Goal: Task Accomplishment & Management: Manage account settings

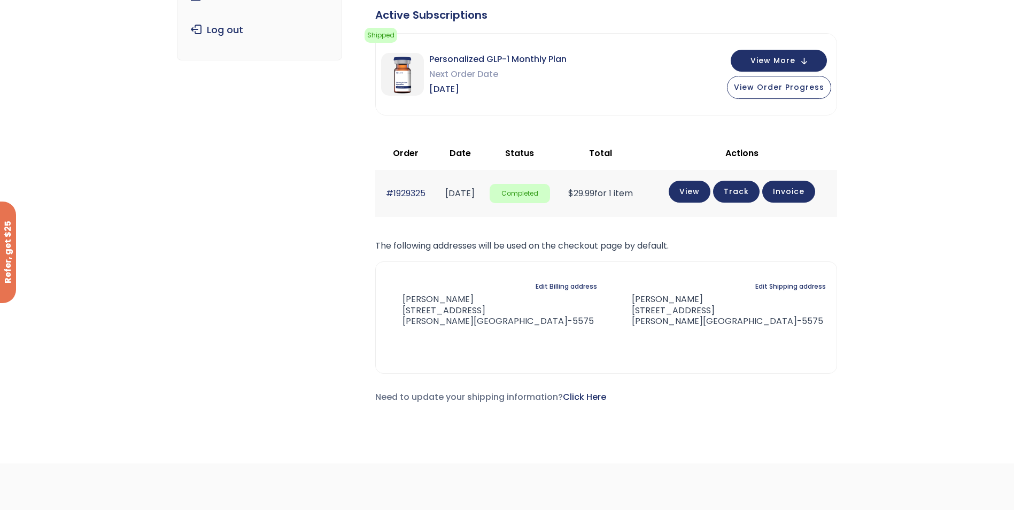
scroll to position [53, 0]
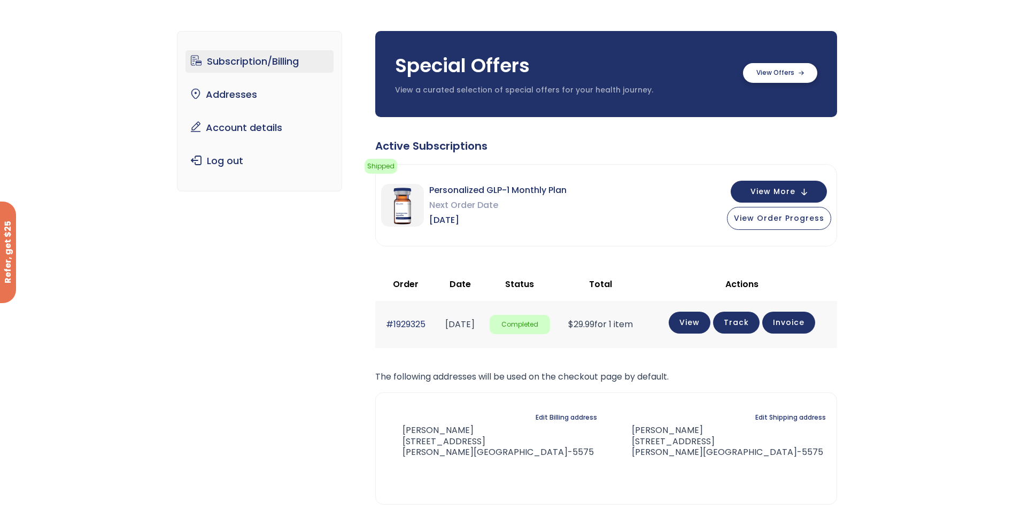
click at [769, 81] on label at bounding box center [780, 73] width 74 height 20
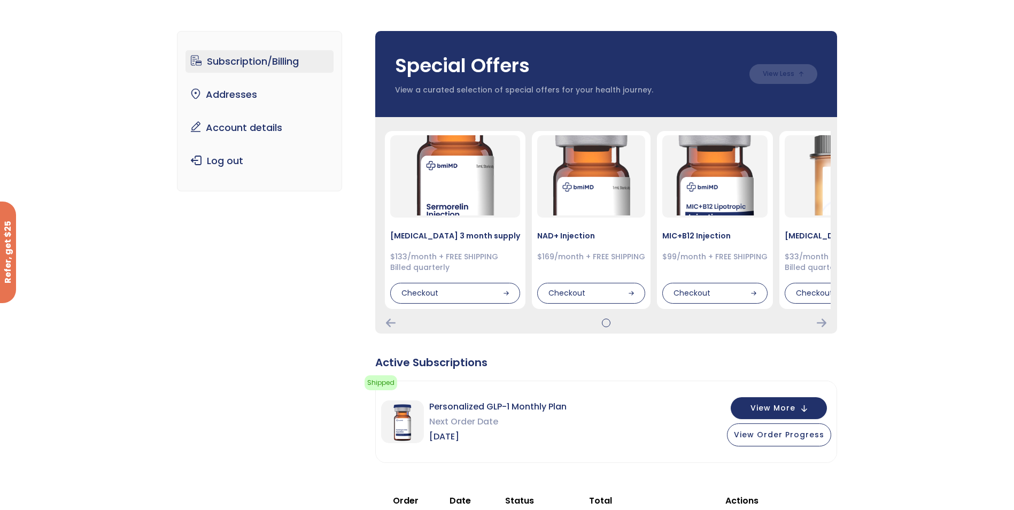
scroll to position [214, 0]
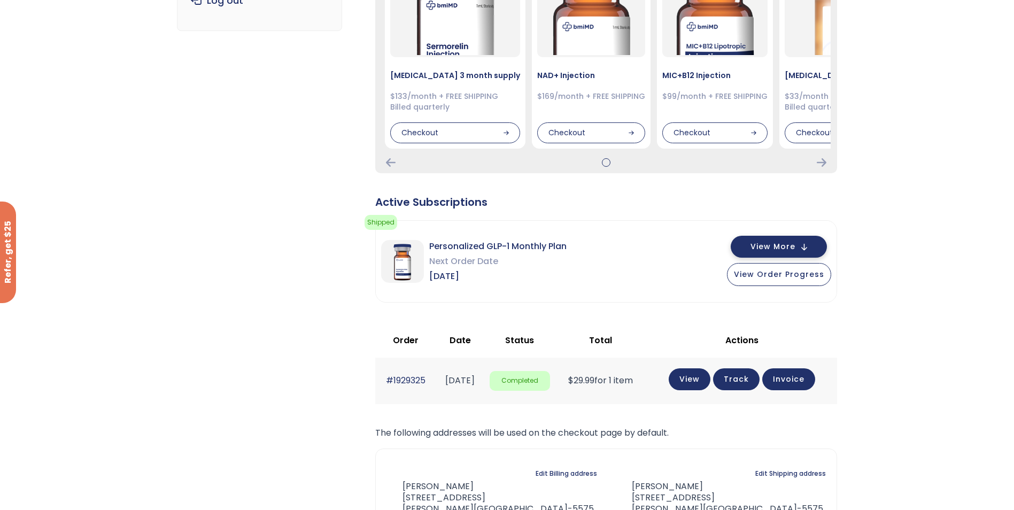
click at [774, 249] on span "View More" at bounding box center [773, 246] width 45 height 7
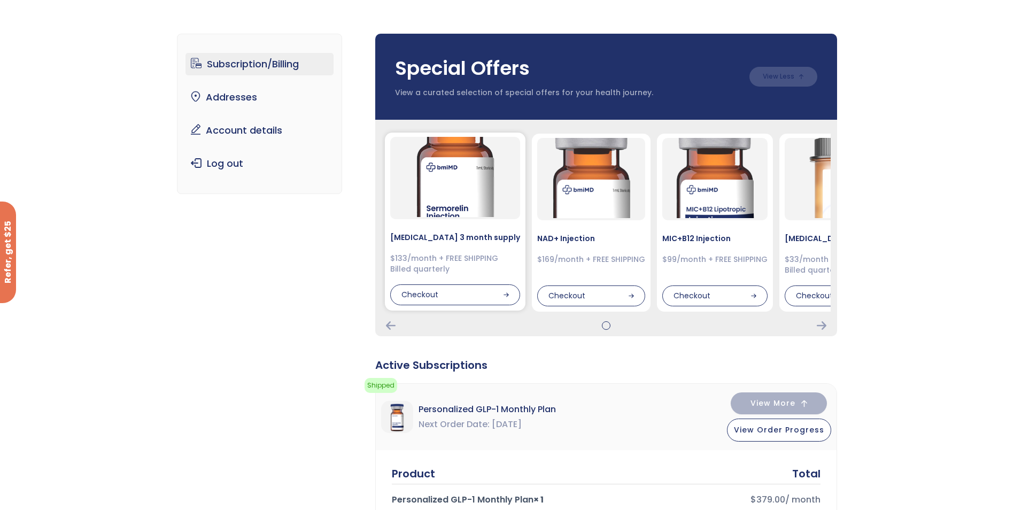
scroll to position [53, 0]
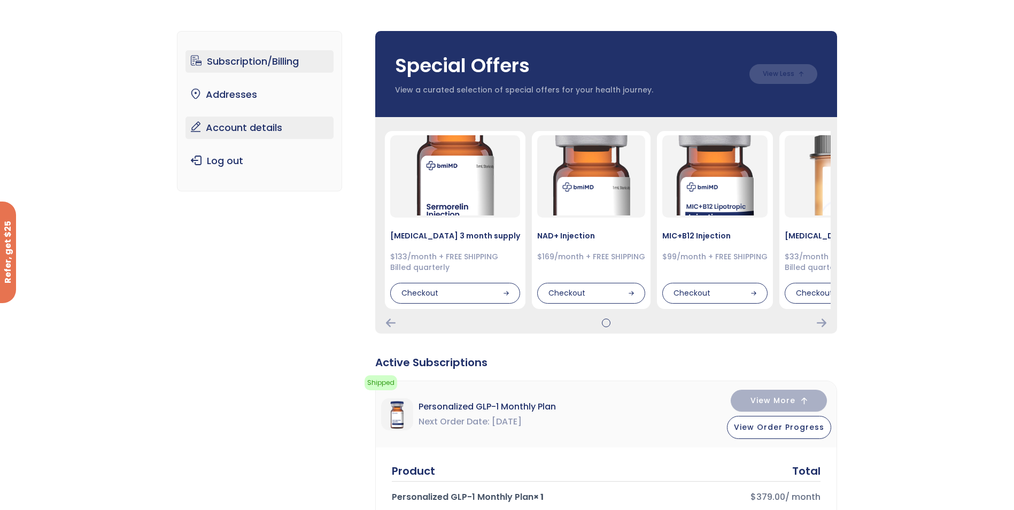
drag, startPoint x: 254, startPoint y: 131, endPoint x: 301, endPoint y: 131, distance: 46.5
click at [254, 131] on link "Account details" at bounding box center [260, 128] width 148 height 22
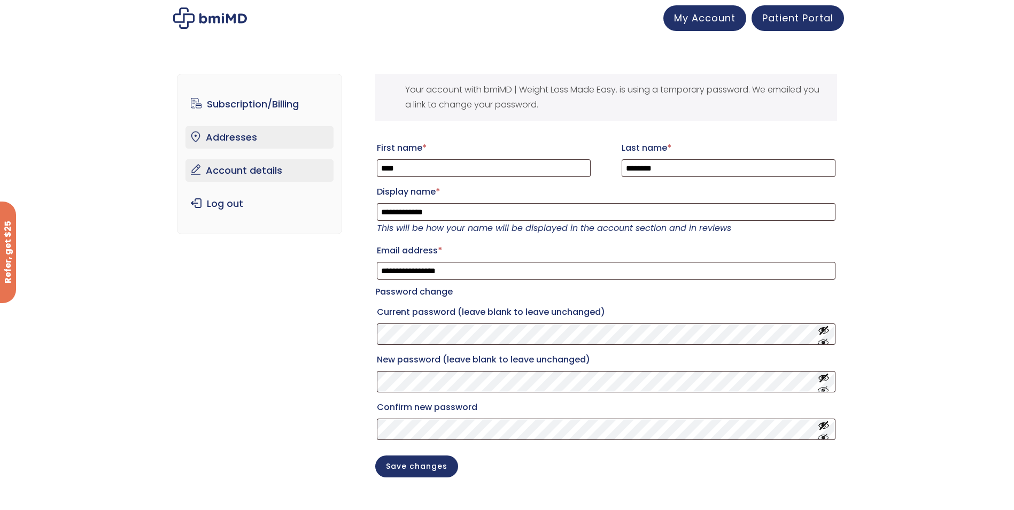
click at [222, 136] on link "Addresses" at bounding box center [260, 137] width 148 height 22
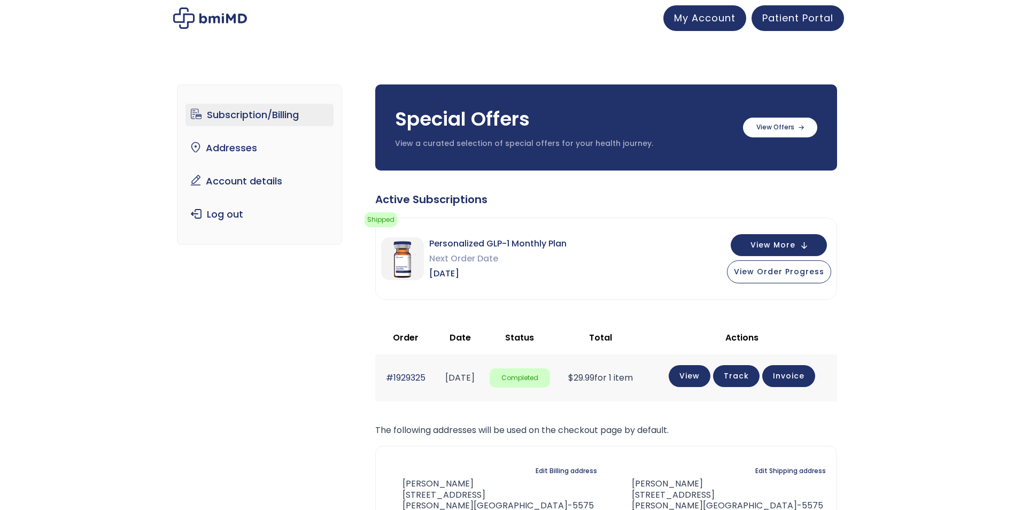
click at [259, 118] on link "Subscription/Billing" at bounding box center [260, 115] width 148 height 22
click at [700, 379] on link "View" at bounding box center [690, 375] width 42 height 22
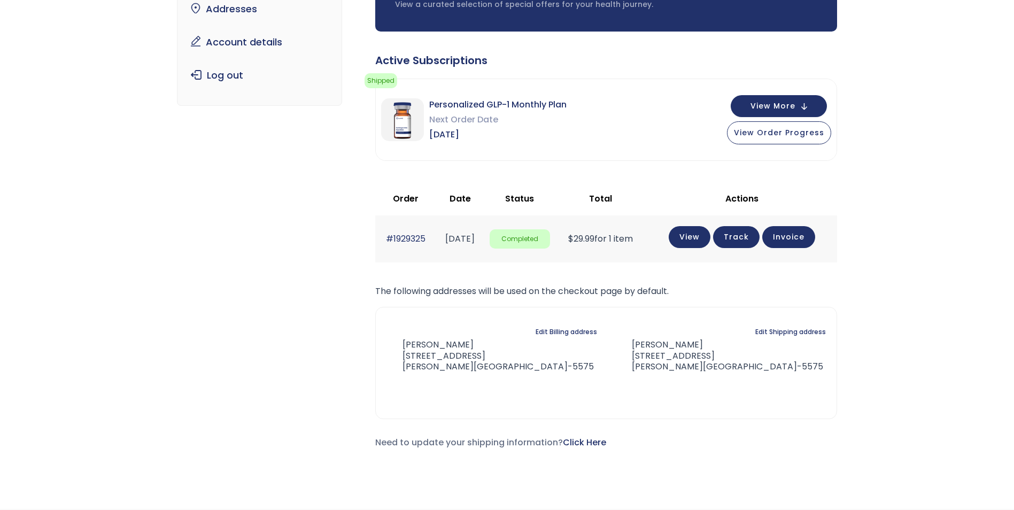
scroll to position [394, 0]
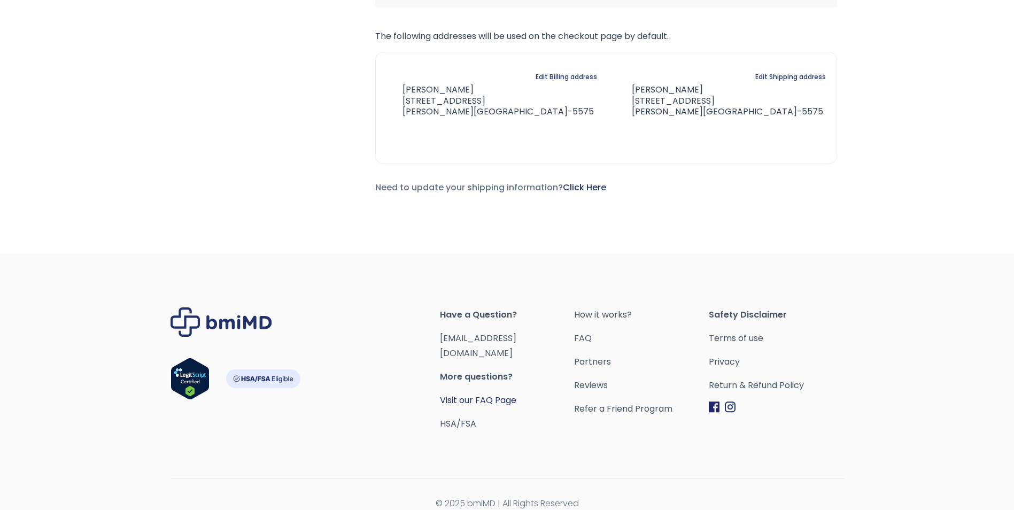
click at [510, 394] on link "Visit our FAQ Page" at bounding box center [478, 400] width 76 height 12
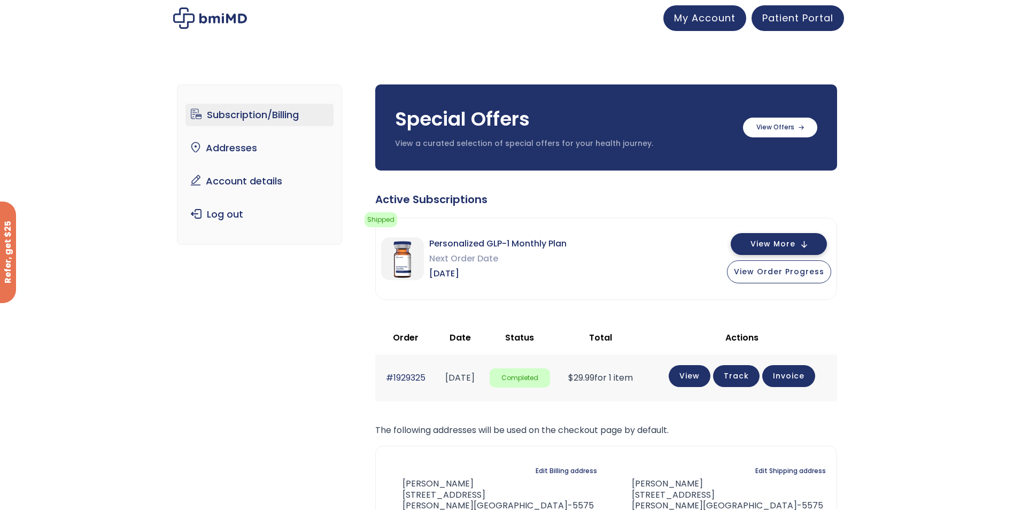
click at [752, 241] on button "View More" at bounding box center [779, 244] width 96 height 22
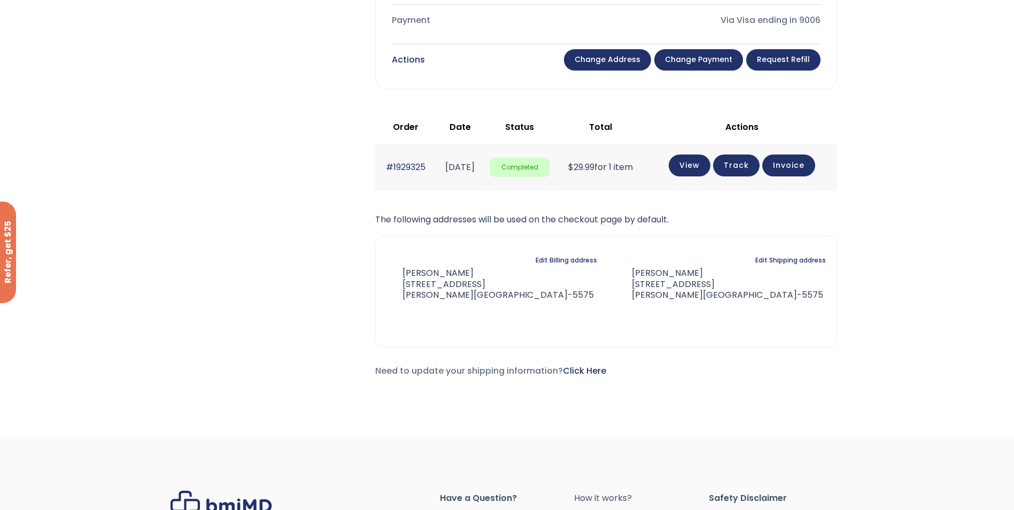
scroll to position [772, 0]
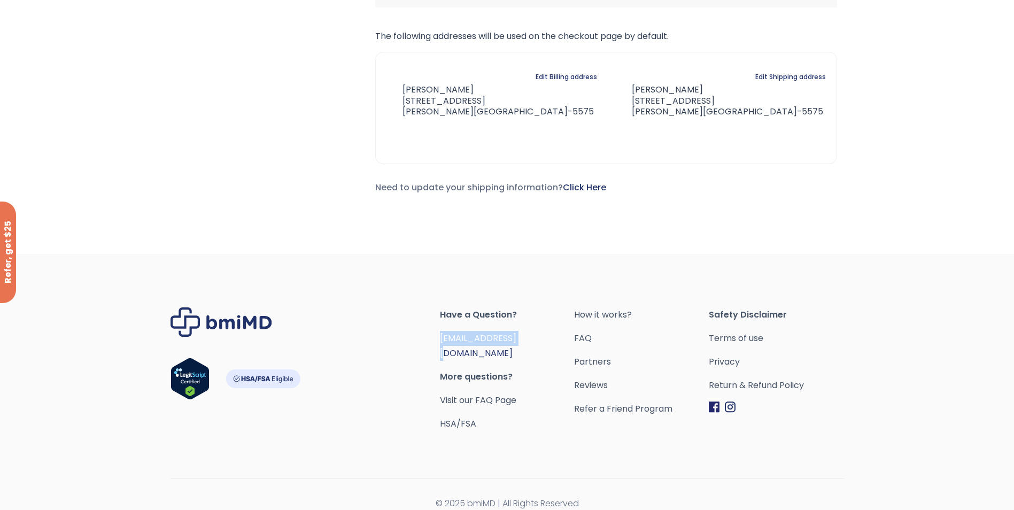
drag, startPoint x: 532, startPoint y: 337, endPoint x: 442, endPoint y: 341, distance: 89.9
click at [442, 341] on span "[EMAIL_ADDRESS][DOMAIN_NAME]" at bounding box center [507, 346] width 135 height 30
drag, startPoint x: 442, startPoint y: 341, endPoint x: 449, endPoint y: 337, distance: 7.2
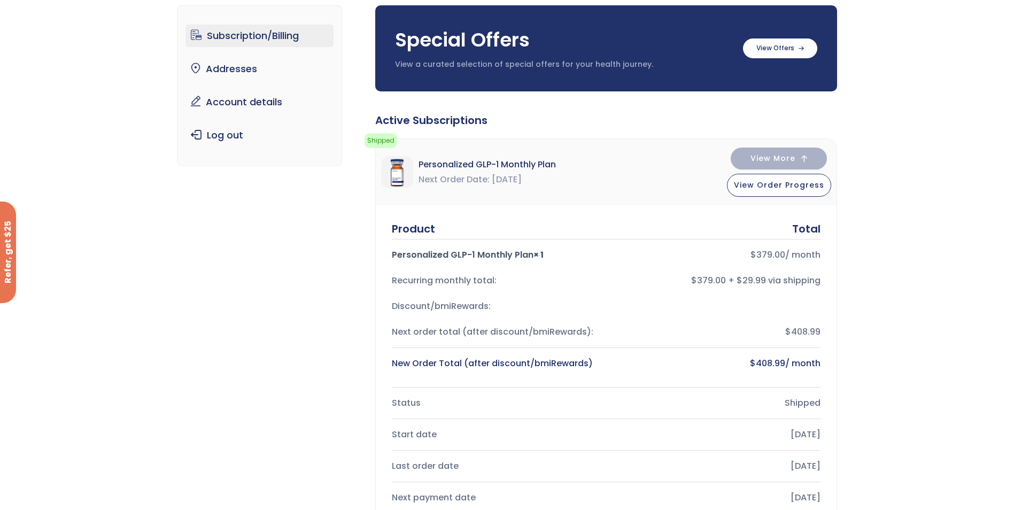
scroll to position [76, 0]
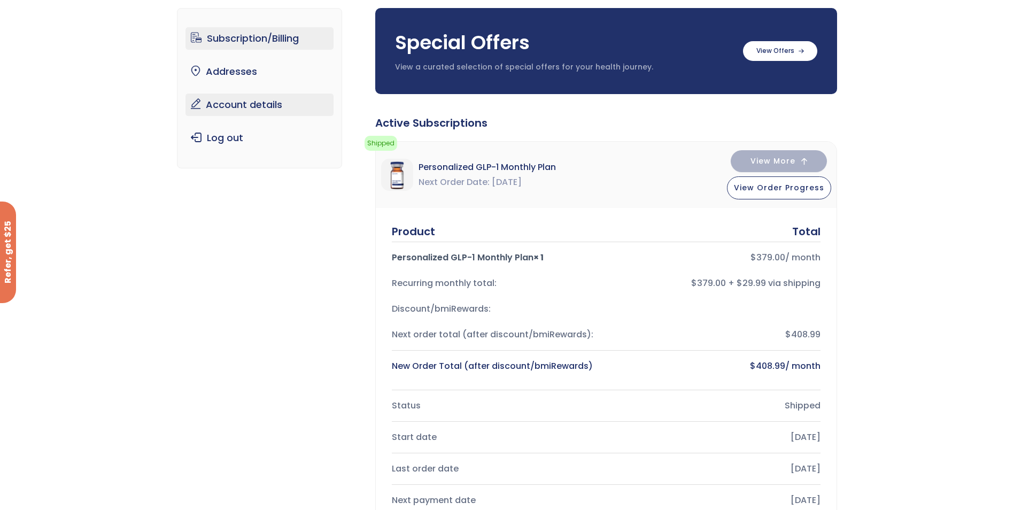
click at [250, 99] on link "Account details" at bounding box center [260, 105] width 148 height 22
